Goal: Information Seeking & Learning: Learn about a topic

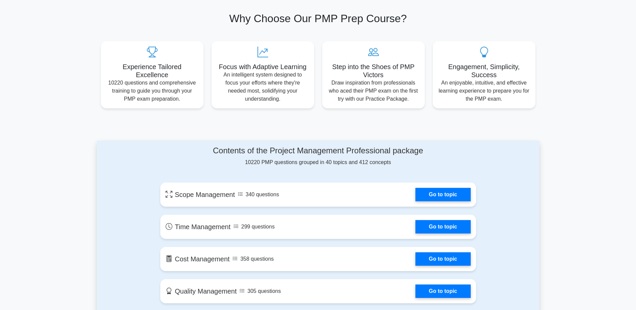
scroll to position [335, 0]
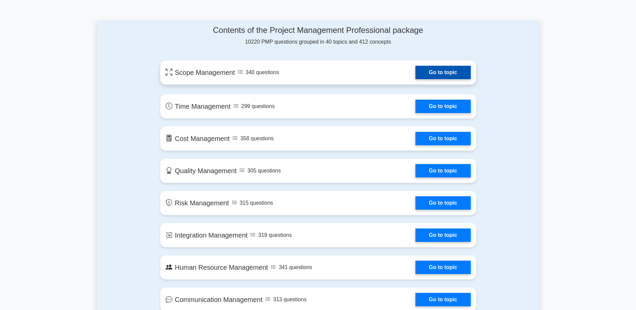
click at [438, 78] on link "Go to topic" at bounding box center [442, 72] width 55 height 13
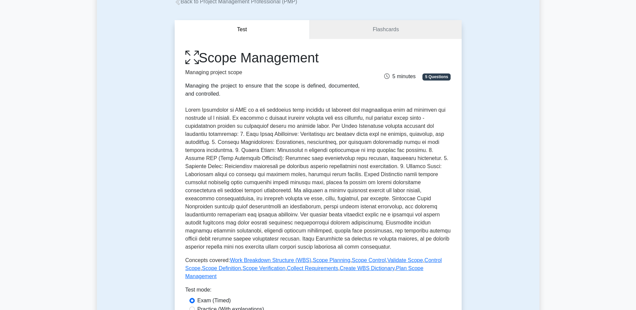
scroll to position [134, 0]
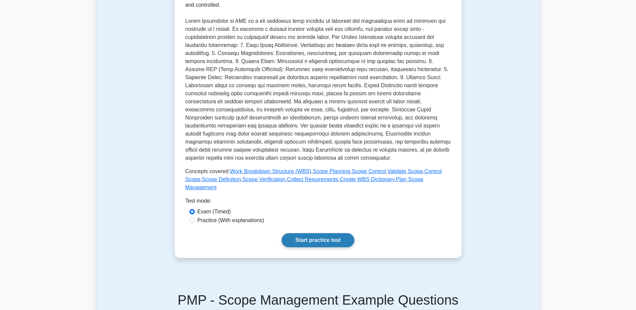
click at [318, 235] on link "Start practice test" at bounding box center [317, 240] width 73 height 14
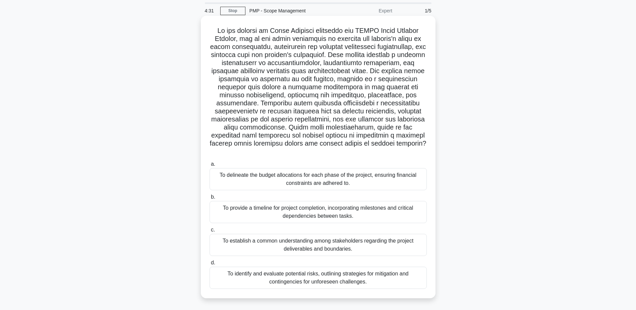
scroll to position [34, 0]
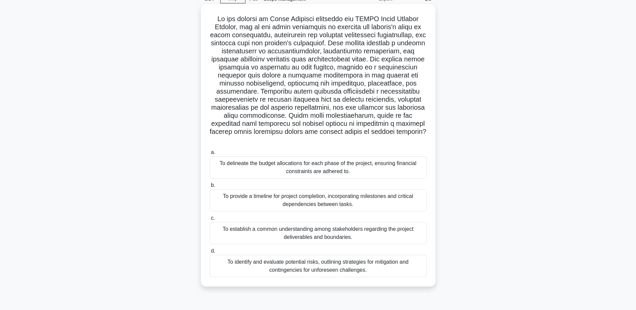
click at [333, 225] on div "To establish a common understanding among stakeholders regarding the project de…" at bounding box center [317, 233] width 217 height 22
click at [209, 220] on input "c. To establish a common understanding among stakeholders regarding the project…" at bounding box center [209, 218] width 0 height 4
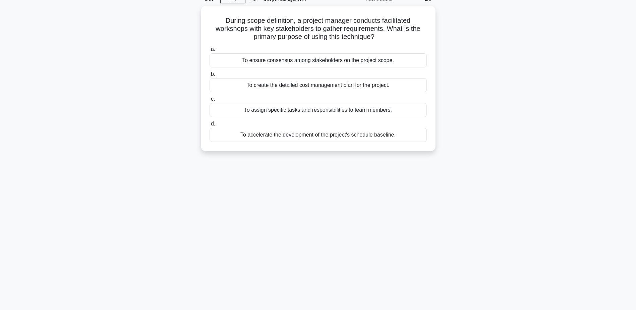
scroll to position [0, 0]
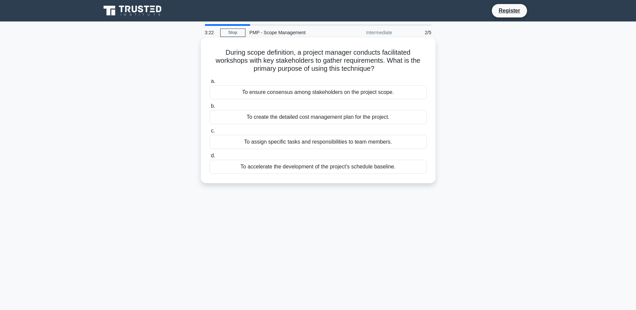
click at [307, 96] on div "To ensure consensus among stakeholders on the project scope." at bounding box center [317, 92] width 217 height 14
click at [209, 83] on input "a. To ensure consensus among stakeholders on the project scope." at bounding box center [209, 81] width 0 height 4
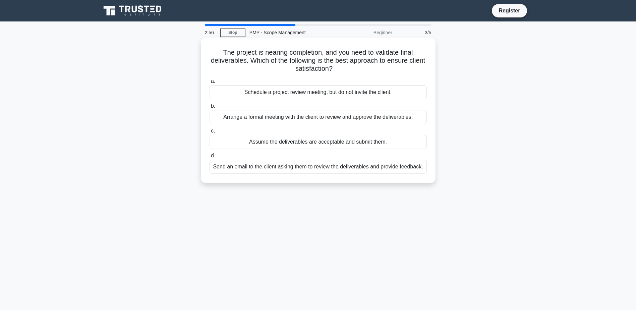
click at [310, 119] on div "Arrange a formal meeting with the client to review and approve the deliverables." at bounding box center [317, 117] width 217 height 14
click at [209, 108] on input "b. Arrange a formal meeting with the client to review and approve the deliverab…" at bounding box center [209, 106] width 0 height 4
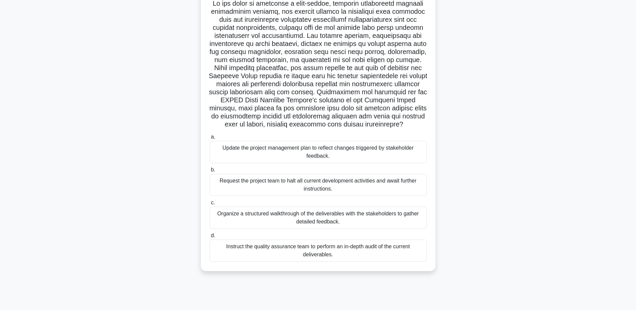
scroll to position [52, 0]
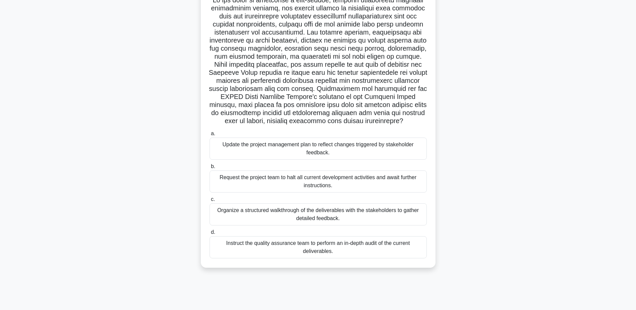
click at [341, 216] on div "Organize a structured walkthrough of the deliverables with the stakeholders to …" at bounding box center [317, 214] width 217 height 22
click at [209, 201] on input "c. Organize a structured walkthrough of the deliverables with the stakeholders …" at bounding box center [209, 199] width 0 height 4
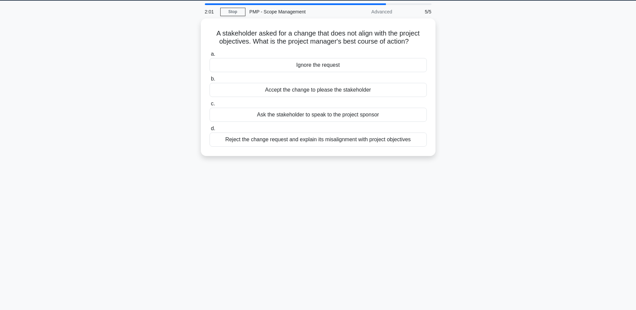
scroll to position [0, 0]
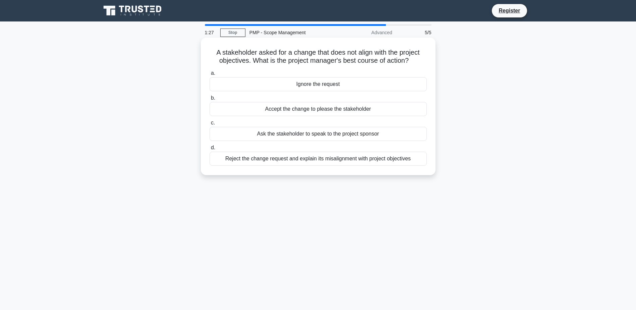
click at [310, 137] on div "Ask the stakeholder to speak to the project sponsor" at bounding box center [317, 134] width 217 height 14
click at [209, 125] on input "c. Ask the stakeholder to speak to the project sponsor" at bounding box center [209, 123] width 0 height 4
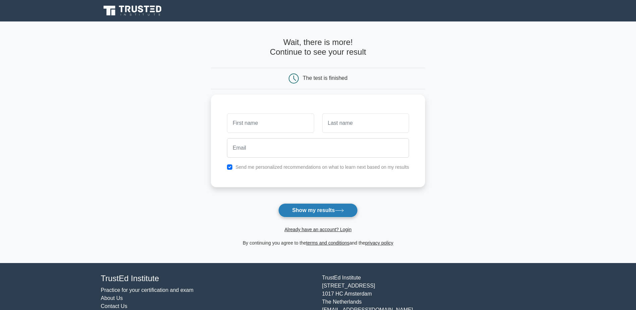
click at [319, 210] on button "Show my results" at bounding box center [317, 210] width 79 height 14
click at [273, 124] on input "text" at bounding box center [270, 121] width 87 height 19
type input "ARK"
click at [328, 128] on input "text" at bounding box center [365, 121] width 87 height 19
type input "ARK"
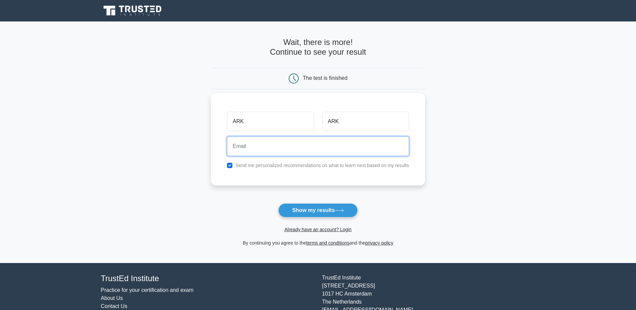
click at [281, 145] on input "email" at bounding box center [318, 145] width 182 height 19
click at [476, 169] on main "Wait, there is more! Continue to see your result The test is finished ARK ARK" at bounding box center [318, 141] width 636 height 241
click at [229, 167] on input "checkbox" at bounding box center [229, 164] width 5 height 5
checkbox input "false"
click at [247, 147] on input "email" at bounding box center [318, 145] width 182 height 19
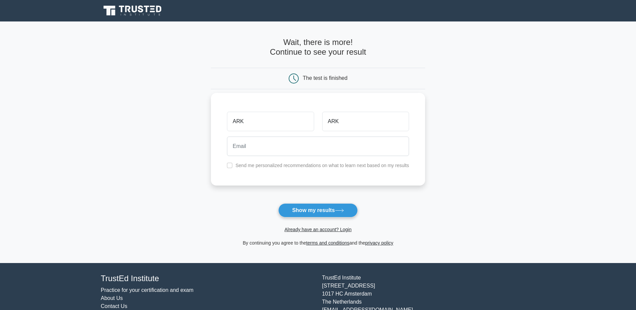
click at [420, 180] on div "ARK ARK Send me personalized recommendations on what to learn next based on my …" at bounding box center [318, 139] width 214 height 92
click at [323, 209] on button "Show my results" at bounding box center [317, 210] width 79 height 14
click at [256, 145] on input "email" at bounding box center [318, 145] width 182 height 19
click at [312, 149] on input "email" at bounding box center [318, 145] width 182 height 19
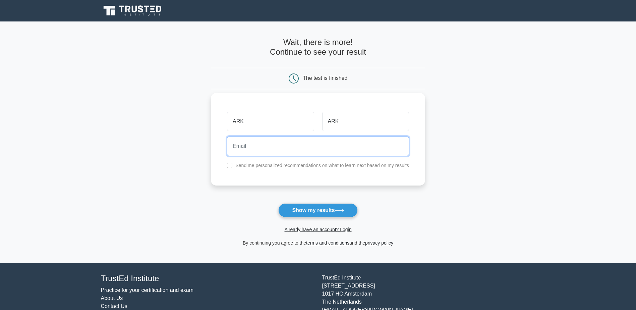
type input "[EMAIL_ADDRESS][DOMAIN_NAME]"
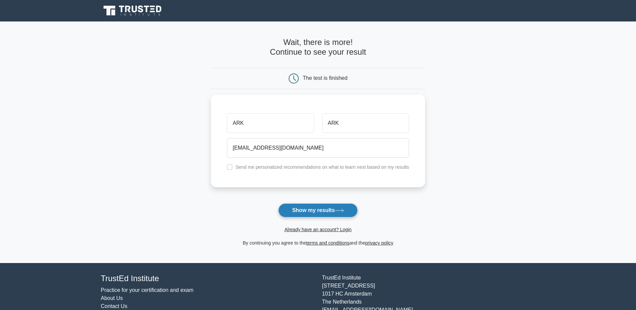
click at [325, 209] on button "Show my results" at bounding box center [317, 210] width 79 height 14
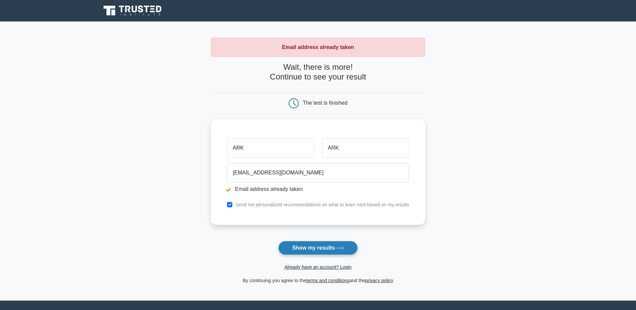
click at [309, 248] on button "Show my results" at bounding box center [317, 248] width 79 height 14
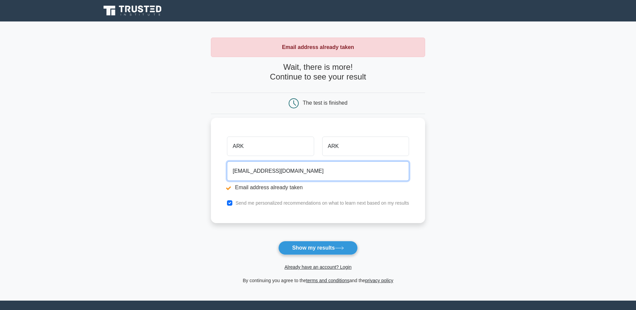
drag, startPoint x: 305, startPoint y: 172, endPoint x: 219, endPoint y: 169, distance: 85.5
click at [219, 169] on div "ARK ARK hariram0415@gmail.com Email address already taken Send me personalized …" at bounding box center [318, 170] width 214 height 105
click at [262, 174] on input "email" at bounding box center [318, 170] width 182 height 19
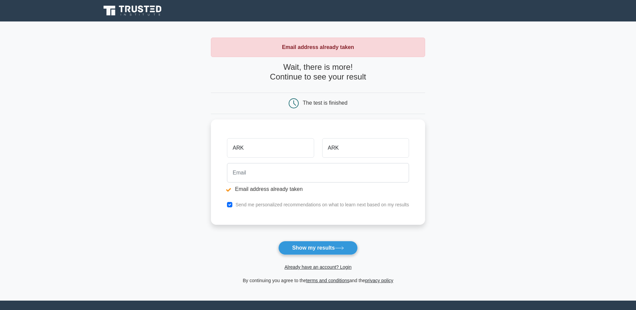
click at [459, 193] on main "Email address already taken Wait, there is more! Continue to see your result Th…" at bounding box center [318, 160] width 636 height 279
click at [229, 203] on input "checkbox" at bounding box center [229, 202] width 5 height 5
checkbox input "false"
click at [321, 251] on button "Show my results" at bounding box center [317, 248] width 79 height 14
